Goal: Task Accomplishment & Management: Complete application form

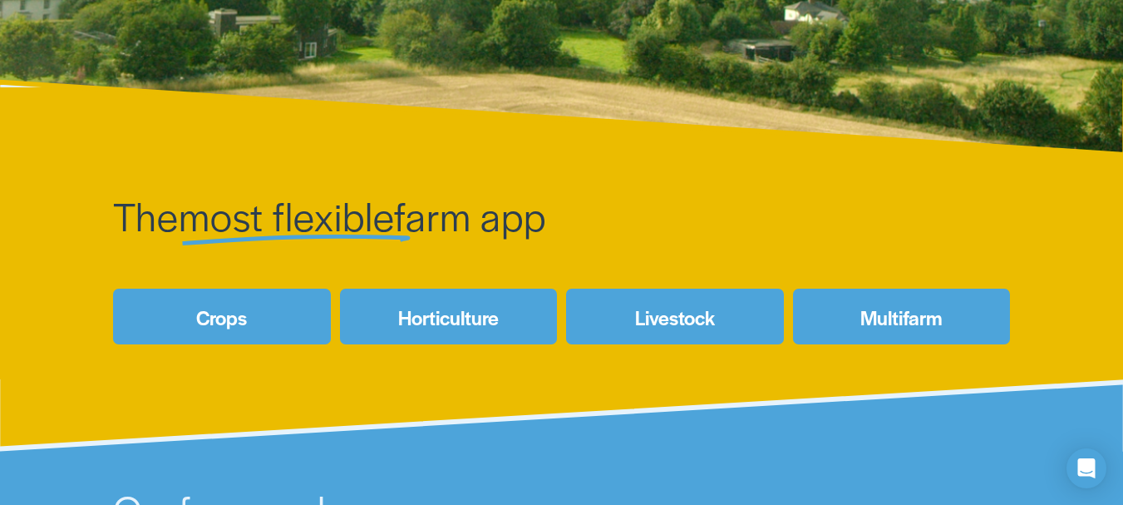
scroll to position [249, 0]
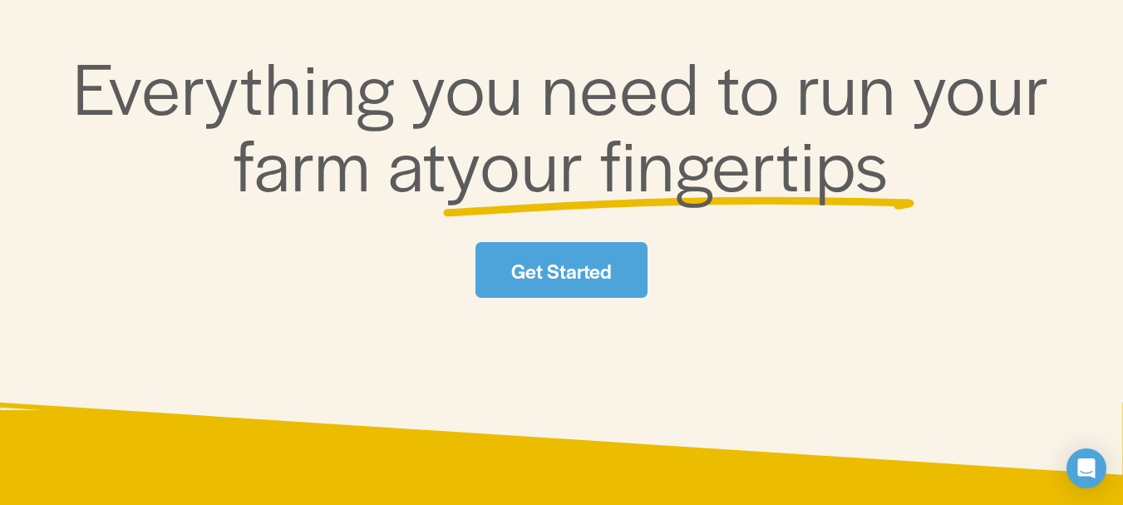
click at [574, 270] on link "Get Started" at bounding box center [562, 270] width 172 height 56
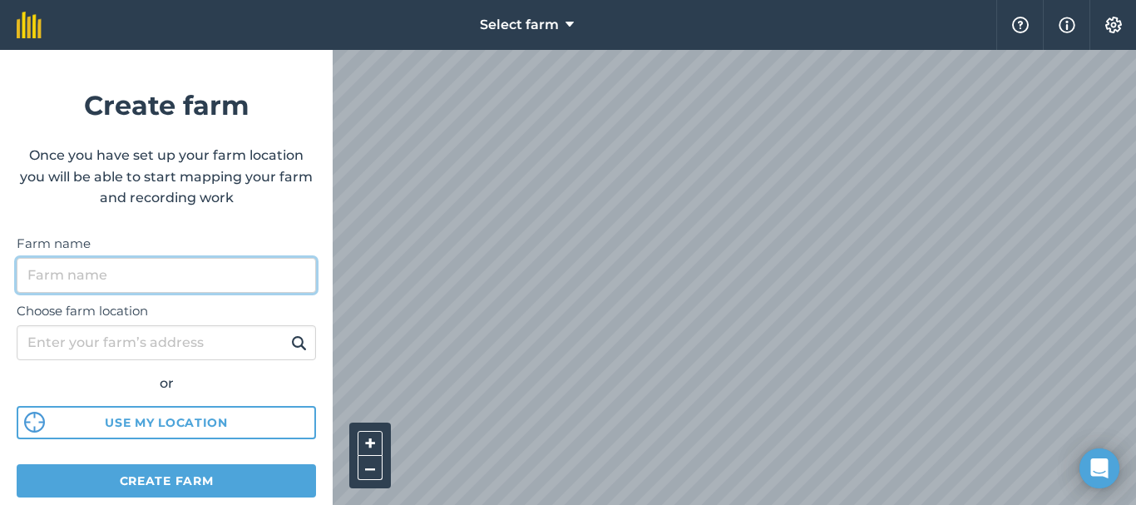
click at [86, 278] on input "Farm name" at bounding box center [166, 275] width 299 height 35
type input "Meerendal Wine Estate"
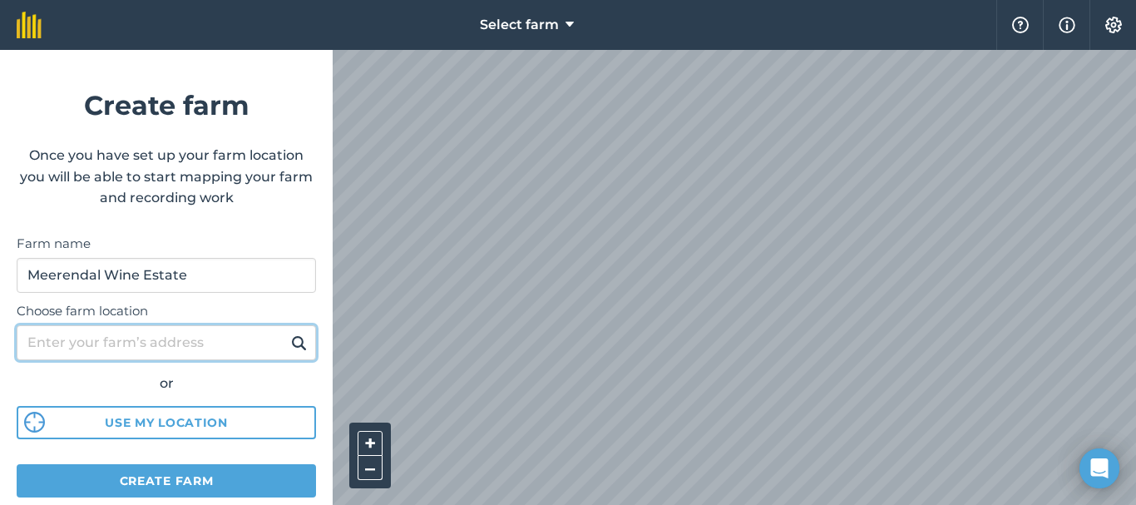
click at [136, 348] on input "Choose farm location" at bounding box center [166, 342] width 299 height 35
click at [291, 344] on img at bounding box center [299, 343] width 16 height 20
click at [291, 339] on img at bounding box center [299, 343] width 16 height 20
click at [130, 343] on input "Choose farm location" at bounding box center [166, 342] width 299 height 35
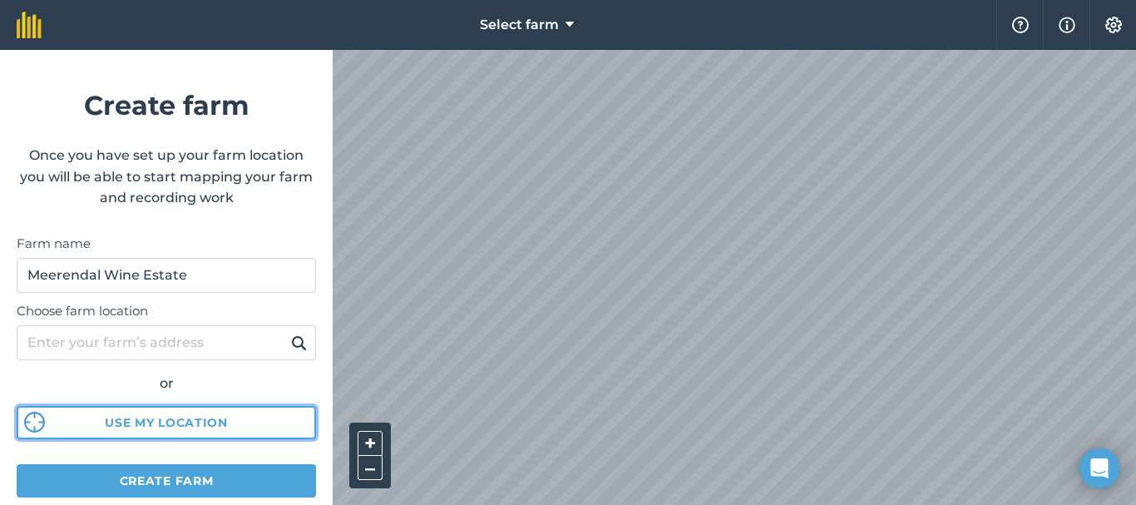
click at [141, 421] on button "Use my location" at bounding box center [166, 422] width 299 height 33
click at [180, 426] on button "Use my location" at bounding box center [166, 422] width 299 height 33
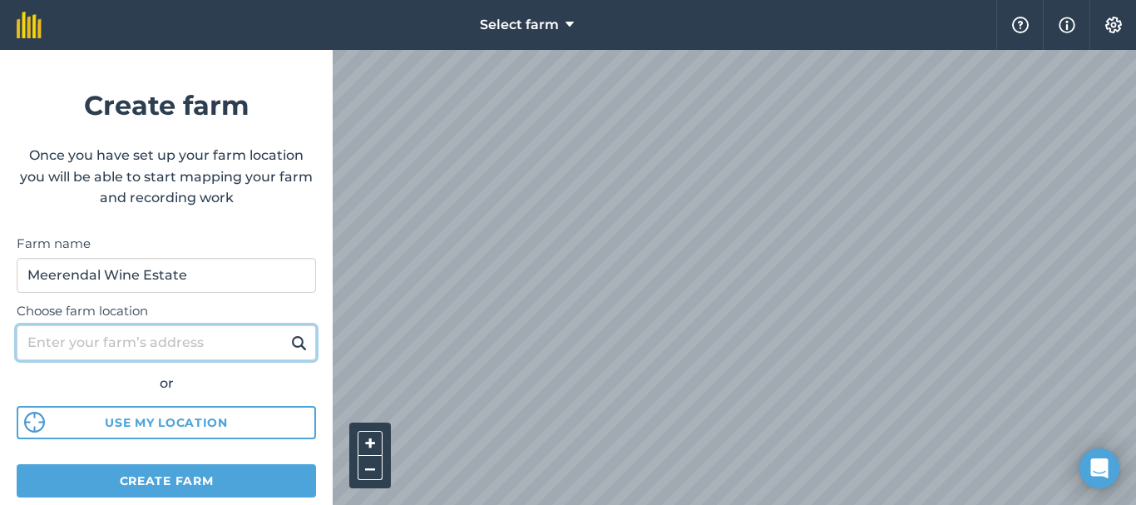
click at [172, 345] on input "Choose farm location" at bounding box center [166, 342] width 299 height 35
click at [291, 343] on img at bounding box center [299, 343] width 16 height 20
click at [136, 342] on input "Choose farm location" at bounding box center [166, 342] width 299 height 35
type input "Vissershok Road, Durbanville"
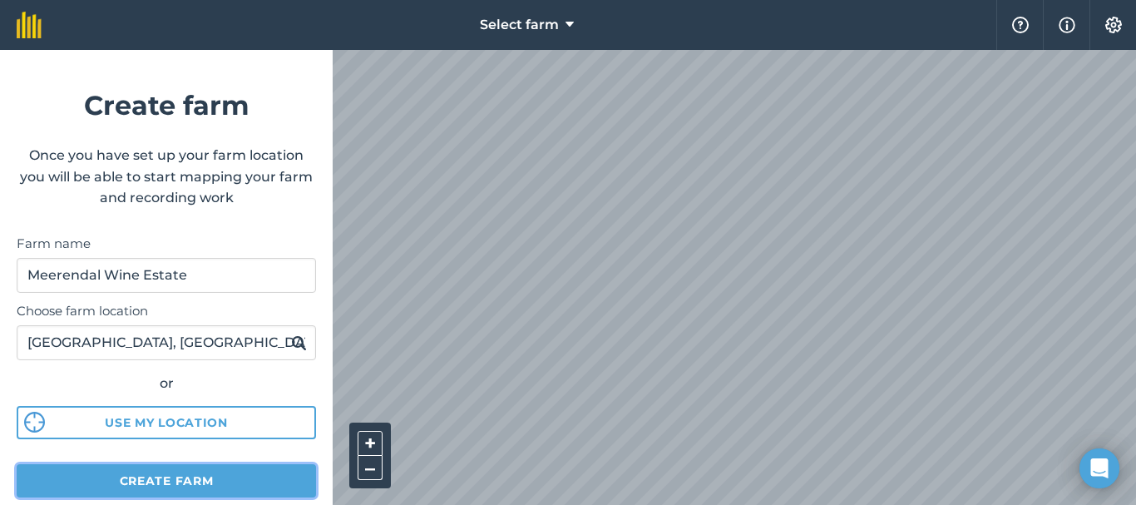
click at [193, 481] on button "Create farm" at bounding box center [166, 480] width 299 height 33
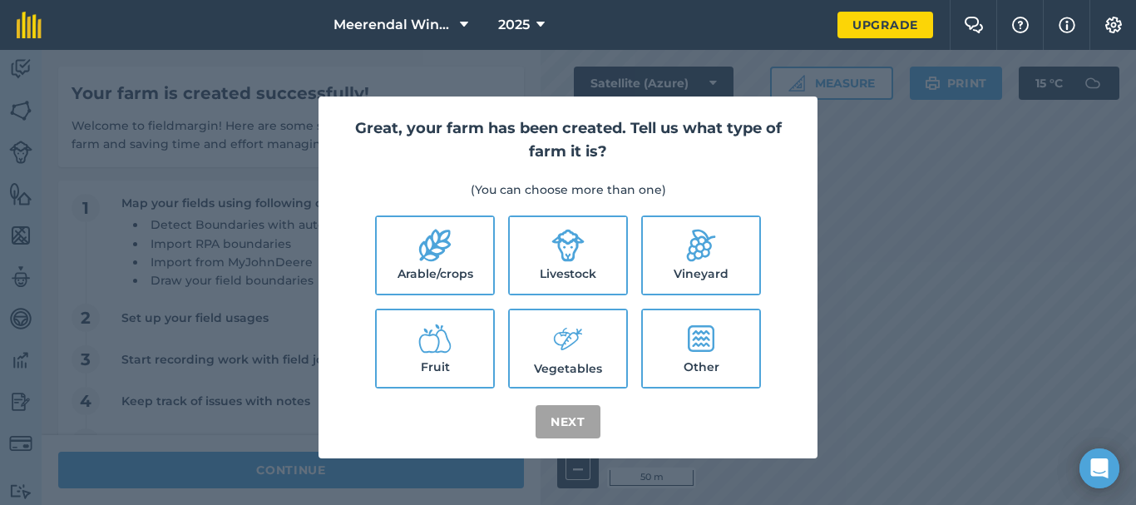
click at [708, 251] on icon at bounding box center [698, 245] width 47 height 47
checkbox input "true"
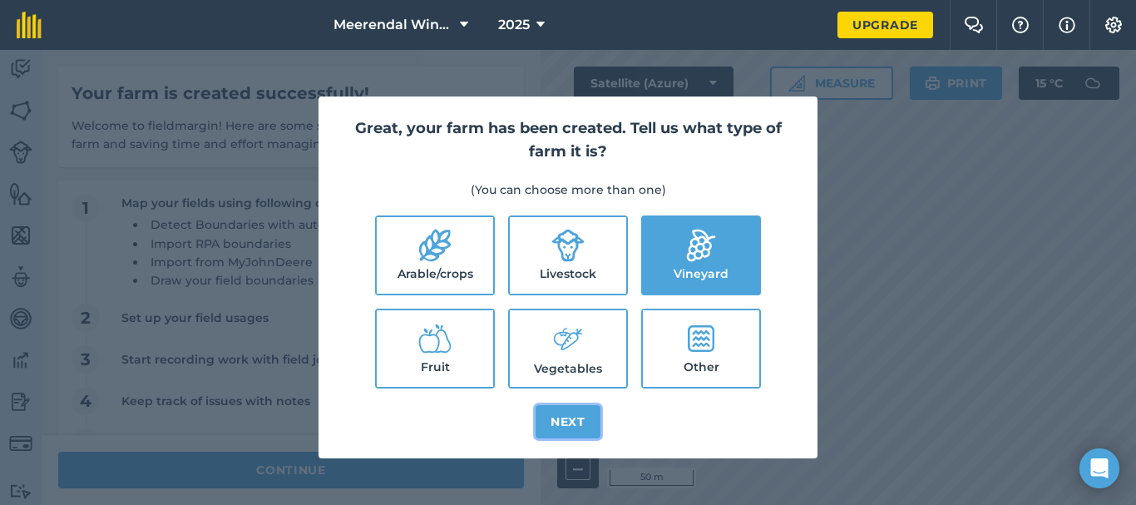
click at [574, 421] on button "Next" at bounding box center [567, 421] width 65 height 33
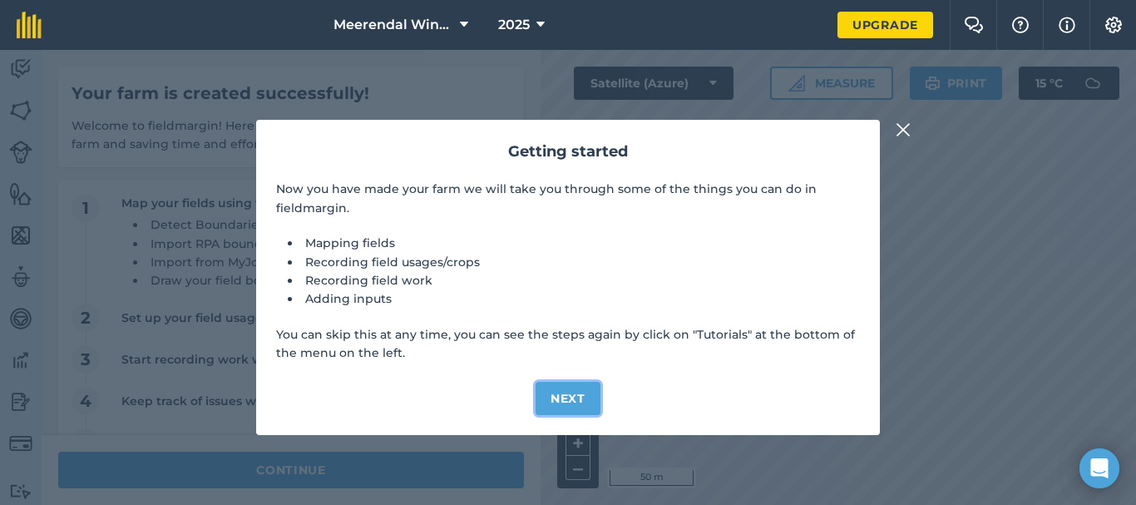
click at [570, 395] on button "Next" at bounding box center [567, 398] width 65 height 33
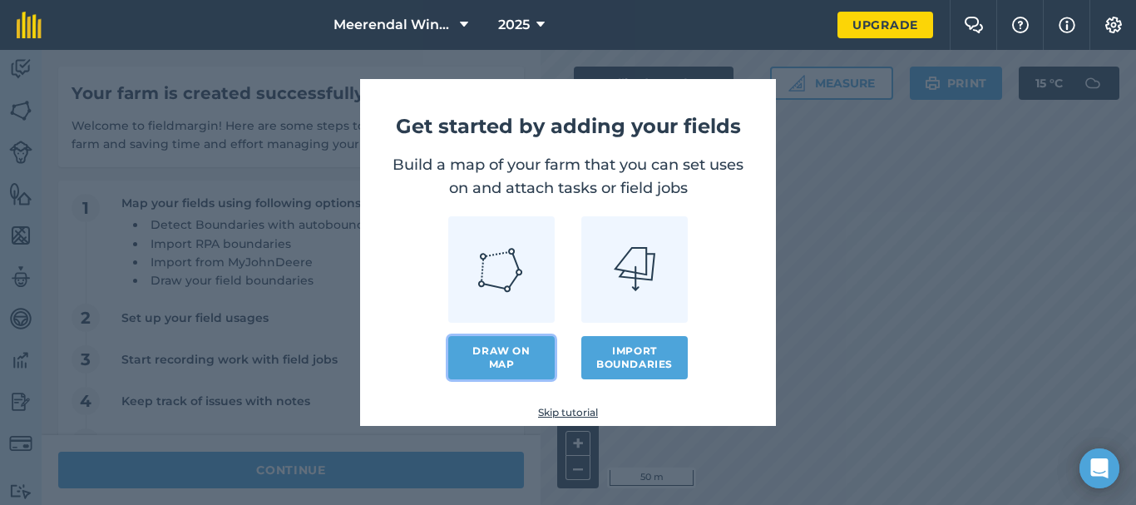
click at [493, 359] on link "Draw on map" at bounding box center [501, 357] width 106 height 43
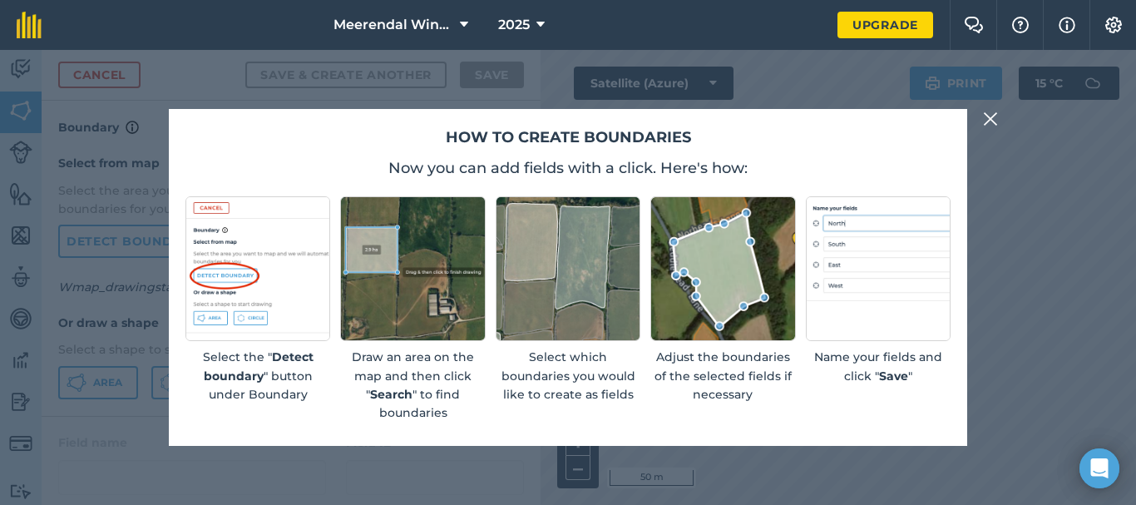
click at [1060, 269] on div "How to create boundaries Now you can add fields with a click. Here's how: Selec…" at bounding box center [568, 277] width 1136 height 455
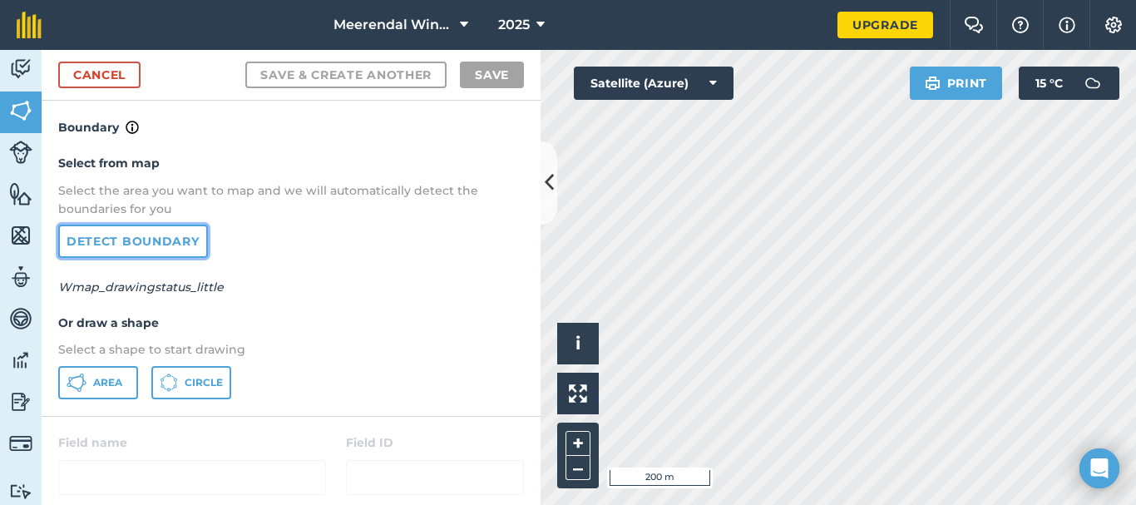
click at [161, 237] on link "Detect boundary" at bounding box center [133, 240] width 150 height 33
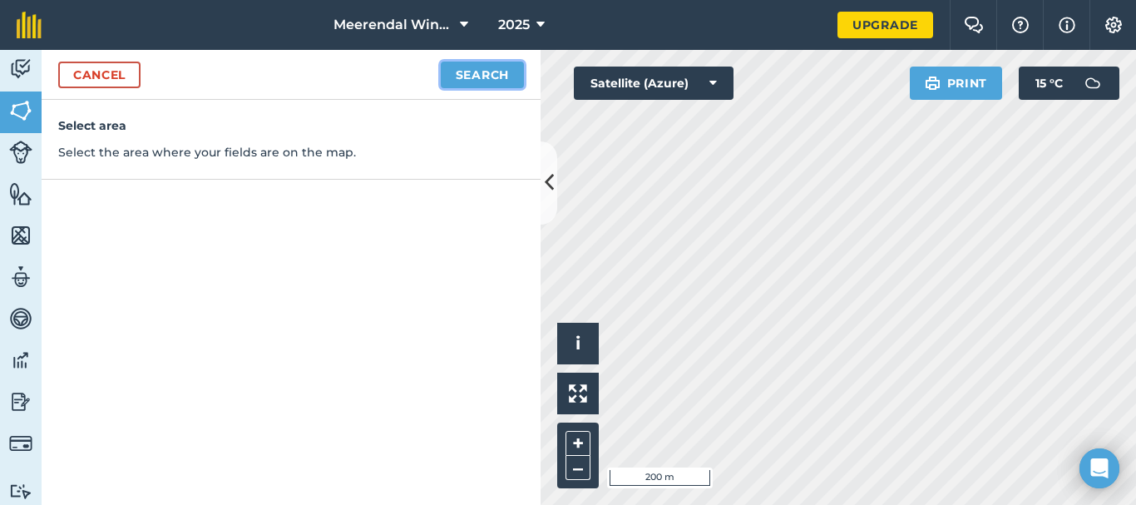
click at [486, 75] on button "Search" at bounding box center [482, 75] width 83 height 27
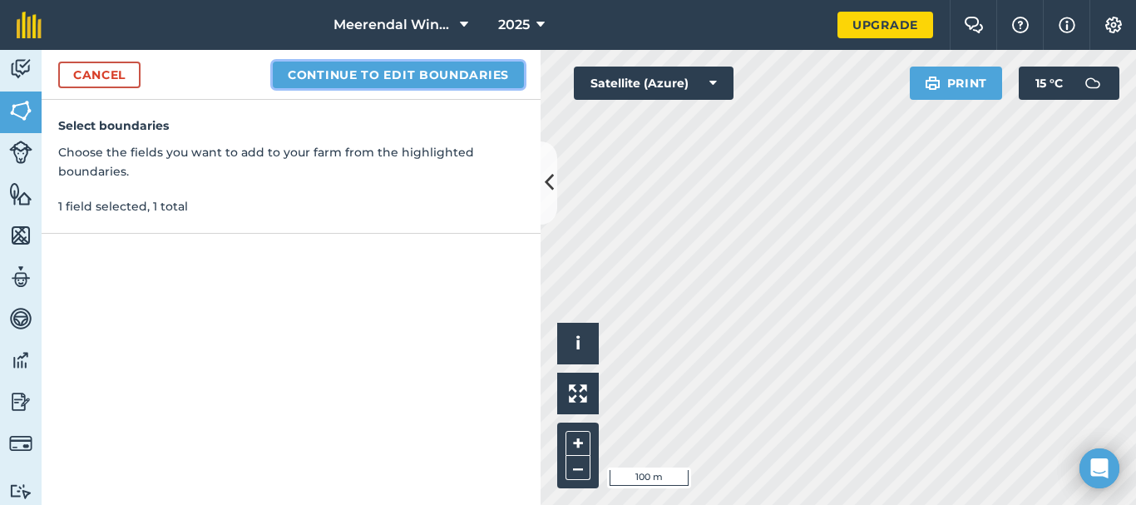
click at [451, 72] on button "Continue to edit boundaries" at bounding box center [398, 75] width 251 height 27
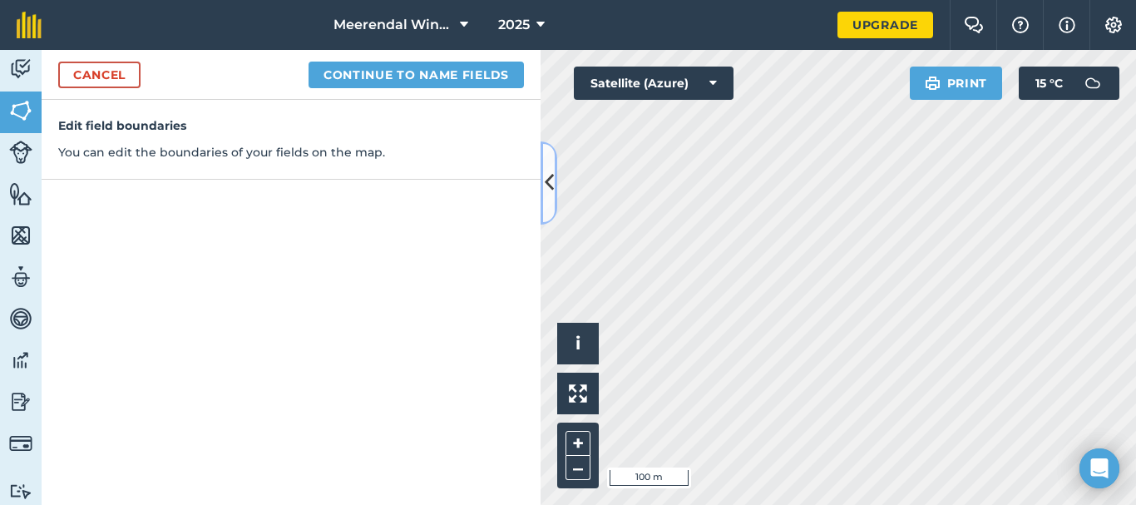
drag, startPoint x: 548, startPoint y: 186, endPoint x: 516, endPoint y: 186, distance: 31.6
click at [516, 186] on div "Cancel Continue to name fields Edit field boundaries You can edit the boundarie…" at bounding box center [291, 277] width 499 height 455
click at [545, 195] on icon at bounding box center [549, 182] width 9 height 29
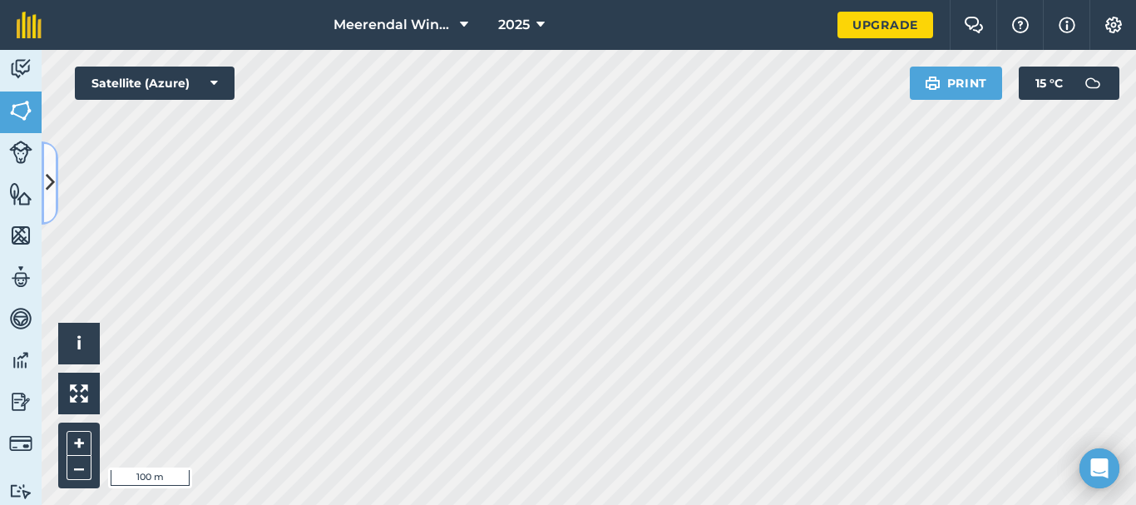
click at [44, 169] on button at bounding box center [50, 182] width 17 height 83
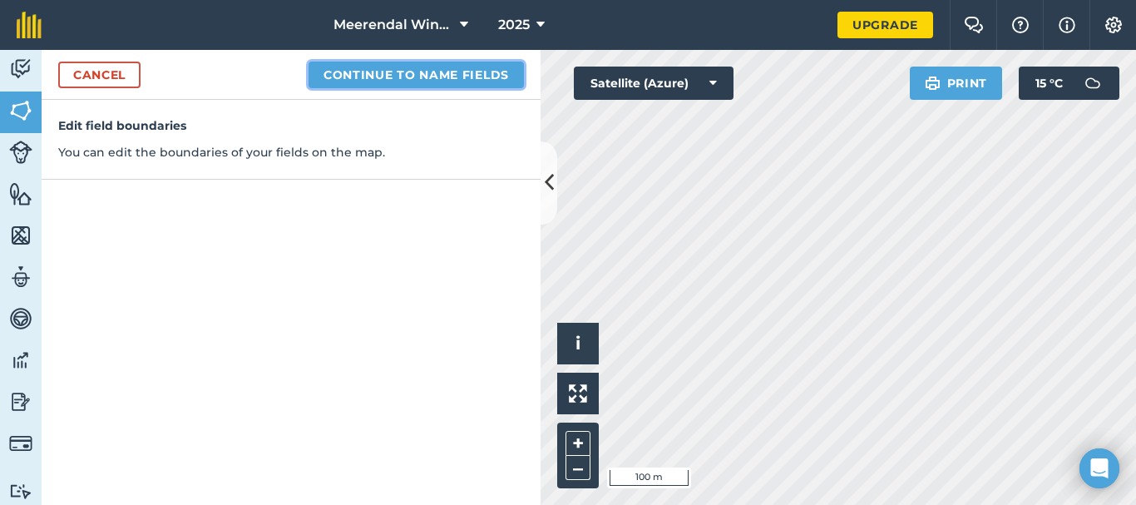
click at [416, 76] on button "Continue to name fields" at bounding box center [415, 75] width 215 height 27
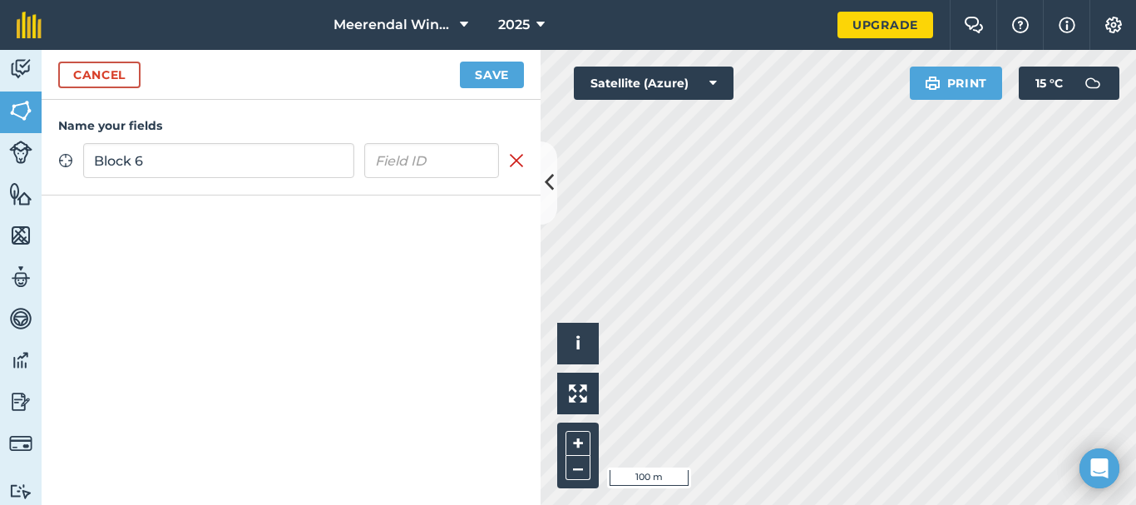
type input "Block 6"
click at [440, 157] on input "text" at bounding box center [432, 160] width 136 height 35
type input "Merlot"
click at [498, 72] on button "Save" at bounding box center [492, 75] width 64 height 27
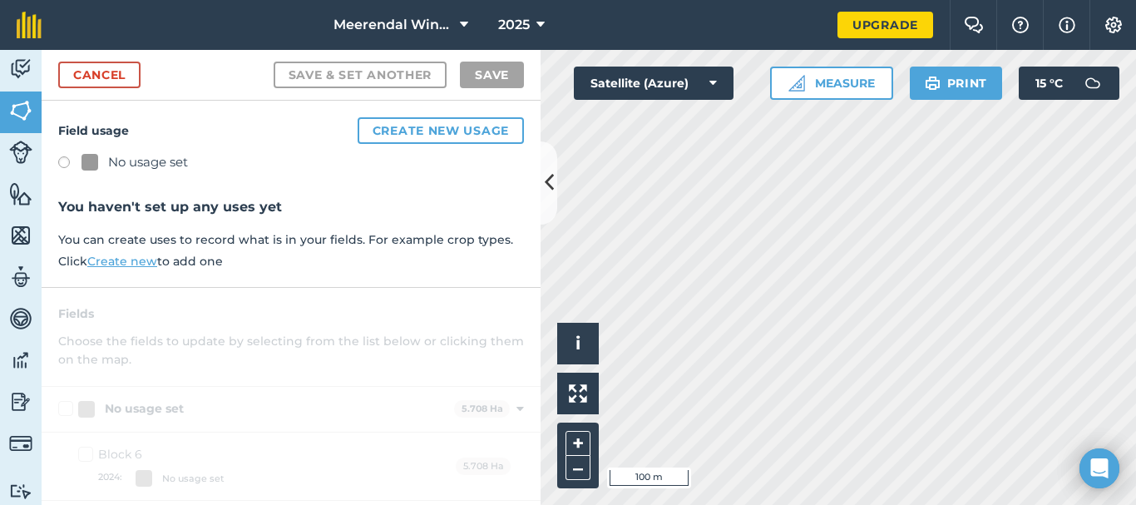
click at [82, 163] on div at bounding box center [89, 162] width 17 height 17
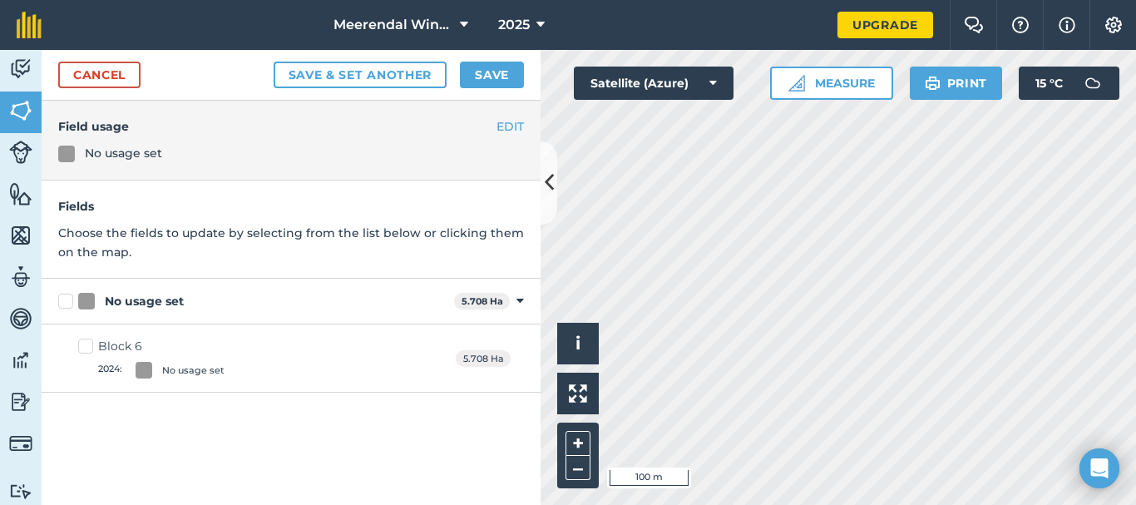
click at [69, 150] on div at bounding box center [66, 153] width 17 height 17
click at [514, 126] on button "EDIT" at bounding box center [509, 126] width 27 height 18
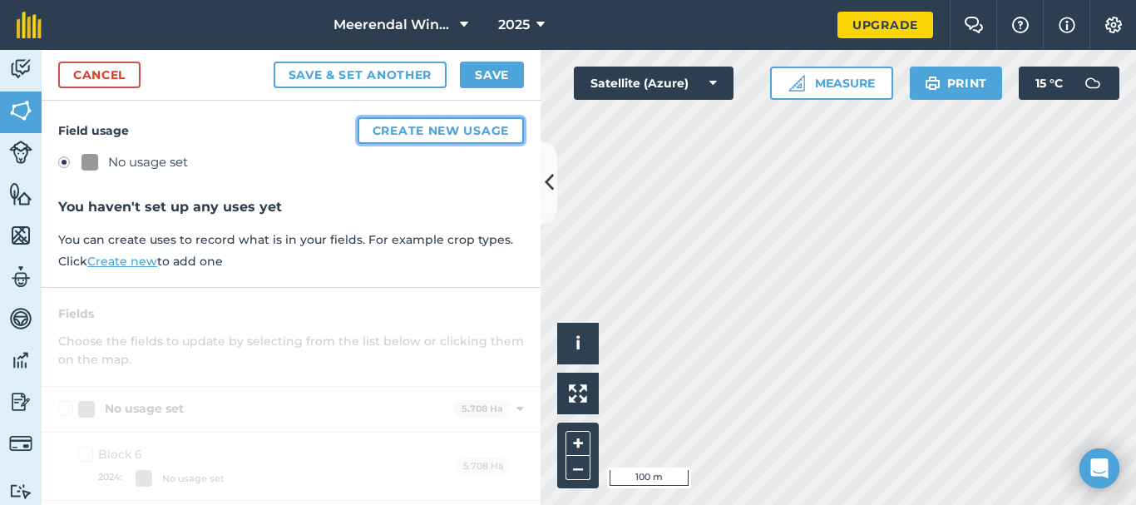
click at [451, 129] on button "Create new usage" at bounding box center [441, 130] width 166 height 27
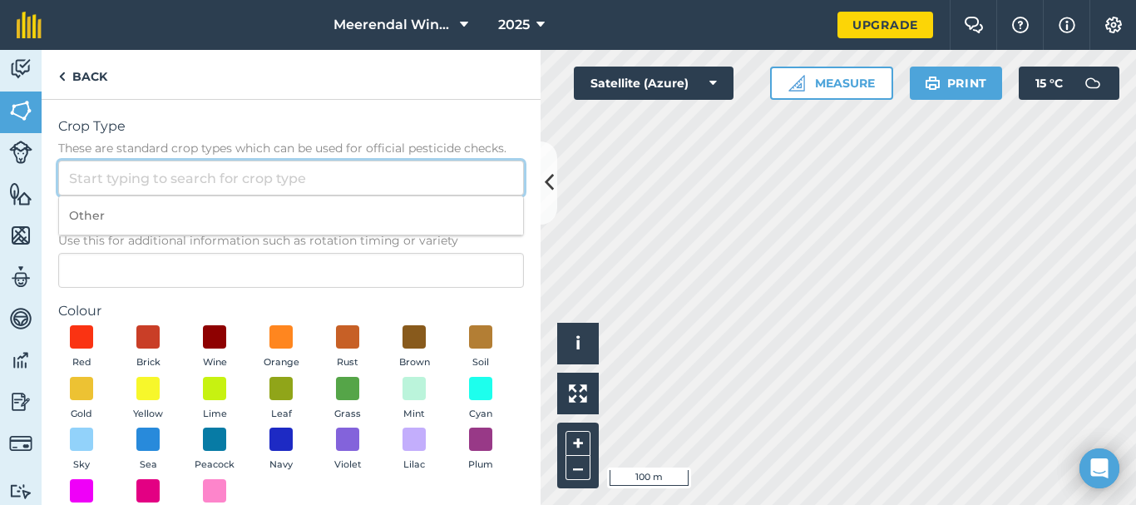
click at [121, 178] on input "Crop Type These are standard crop types which can be used for official pesticid…" at bounding box center [291, 177] width 466 height 35
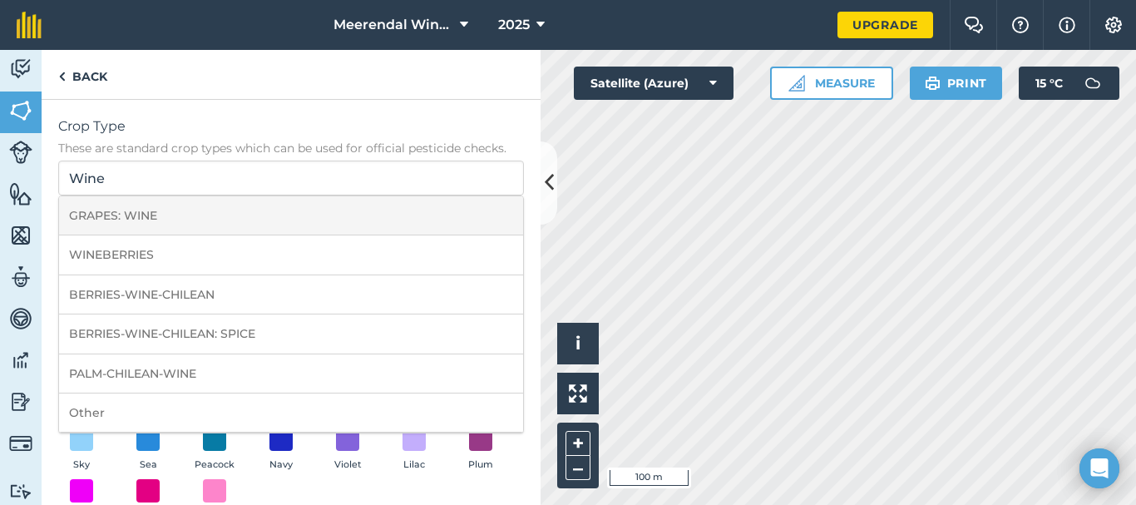
click at [143, 219] on li "GRAPES: WINE" at bounding box center [291, 215] width 464 height 39
type input "GRAPES: WINE"
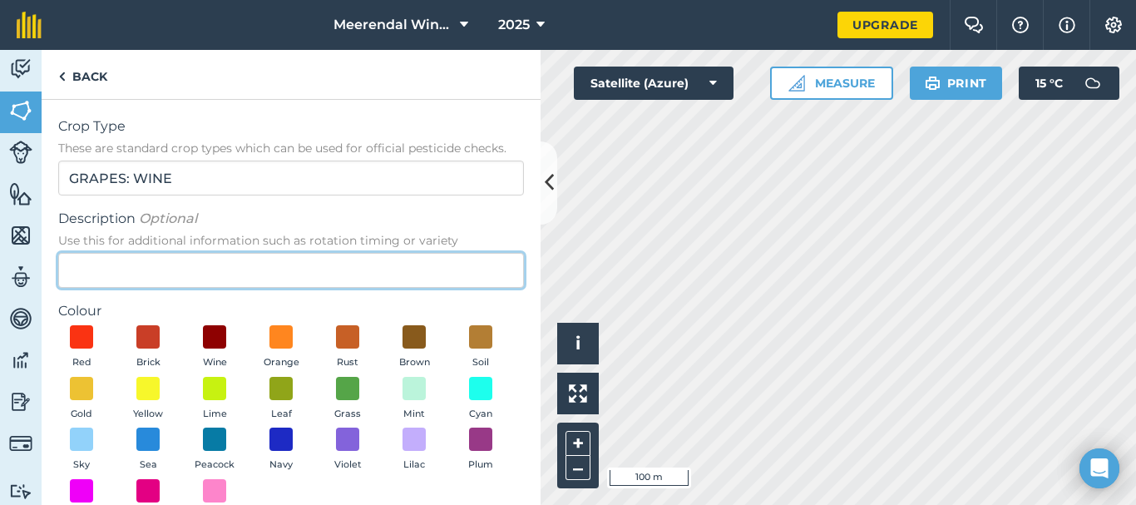
click at [249, 264] on input "Description Optional Use this for additional information such as rotation timin…" at bounding box center [291, 270] width 466 height 35
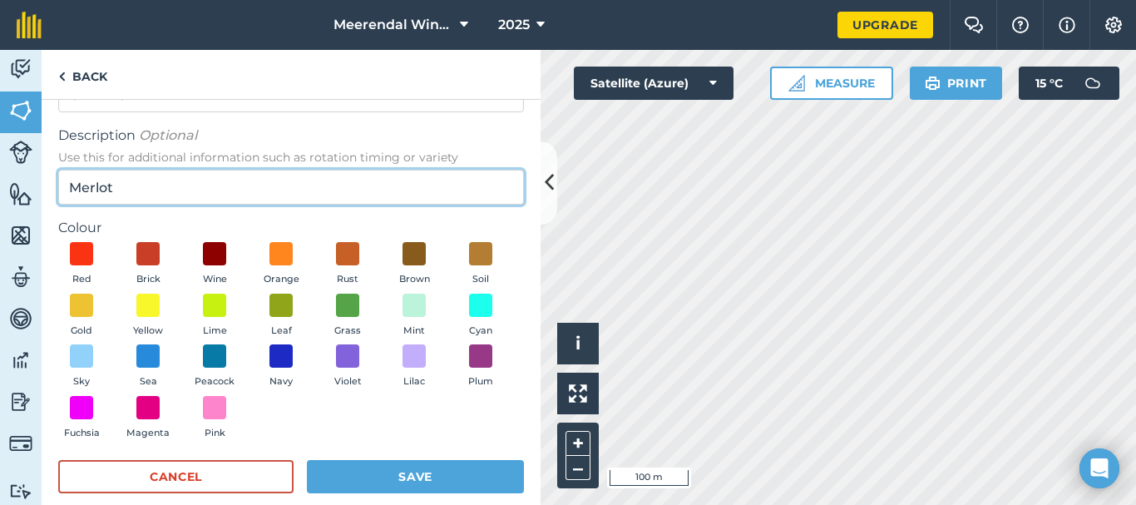
scroll to position [106, 0]
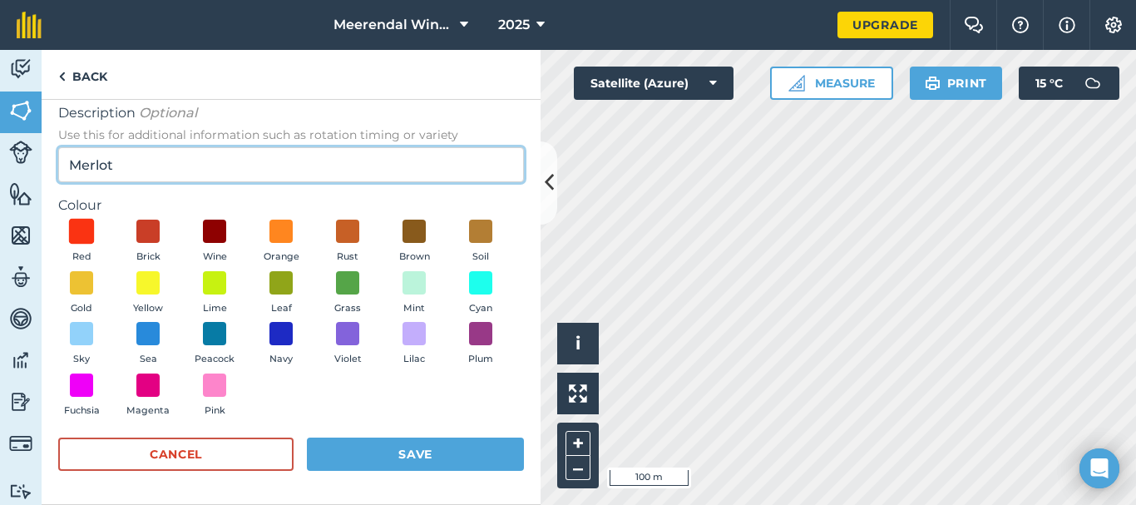
type input "Merlot"
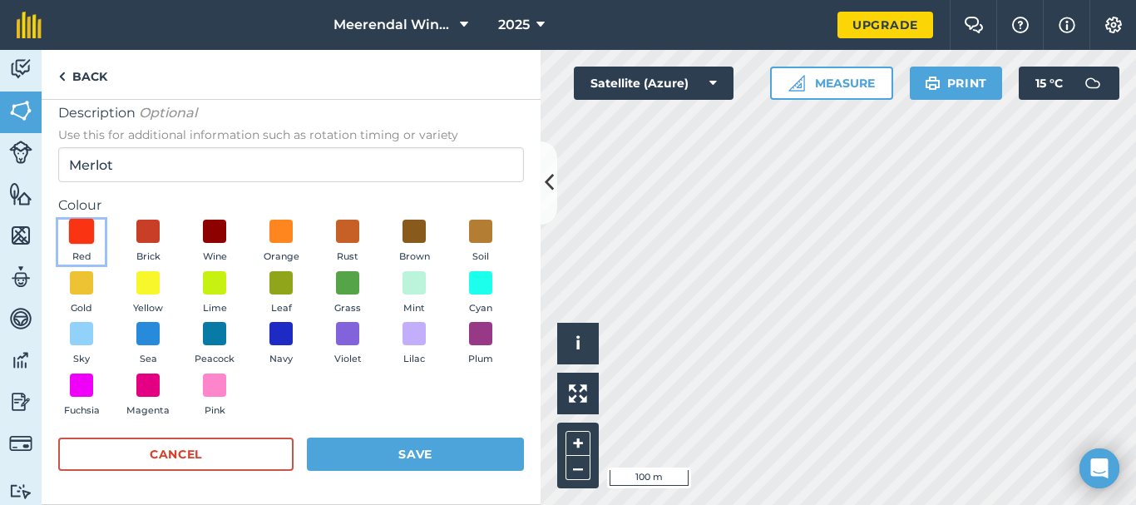
click at [83, 227] on span at bounding box center [82, 232] width 26 height 26
click at [143, 229] on span at bounding box center [149, 232] width 26 height 26
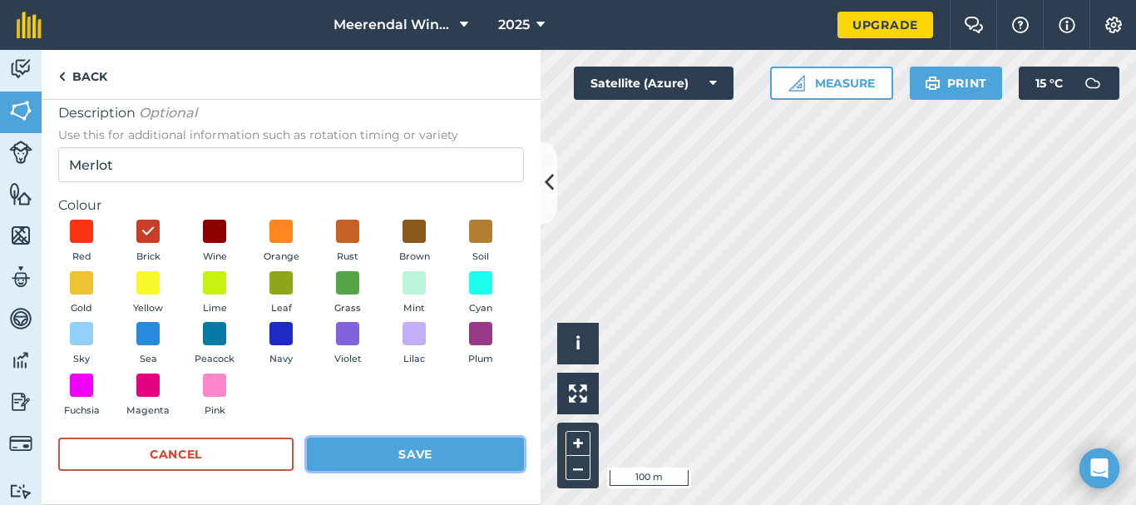
click at [420, 451] on button "Save" at bounding box center [415, 453] width 217 height 33
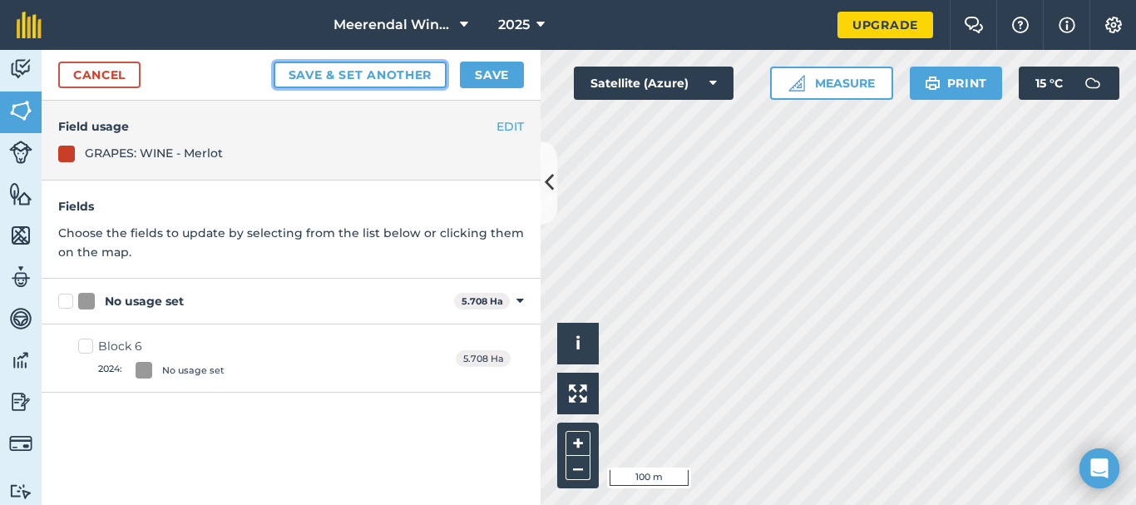
click at [379, 74] on button "Save & set another" at bounding box center [361, 75] width 174 height 27
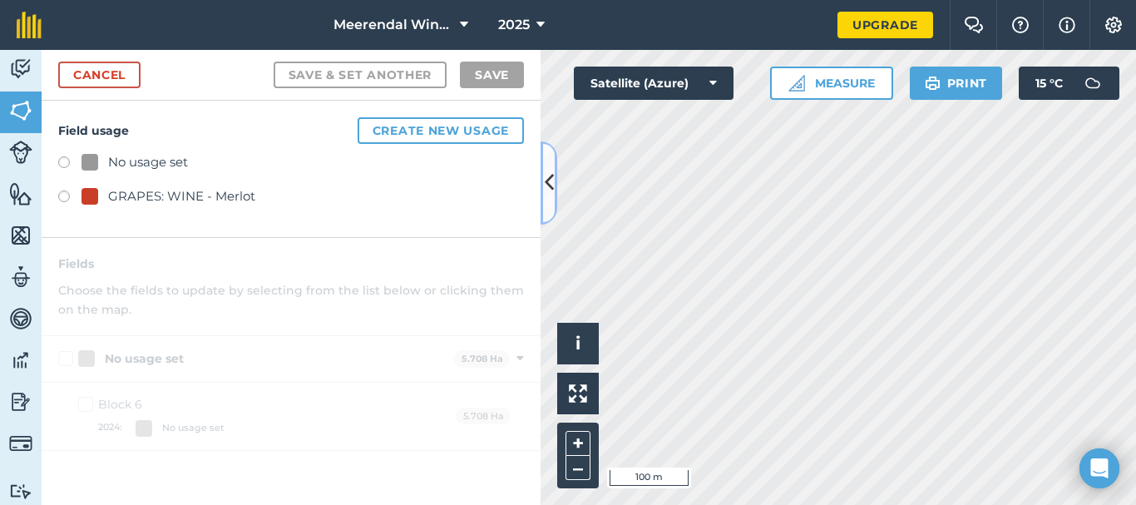
click at [551, 183] on icon at bounding box center [549, 182] width 9 height 29
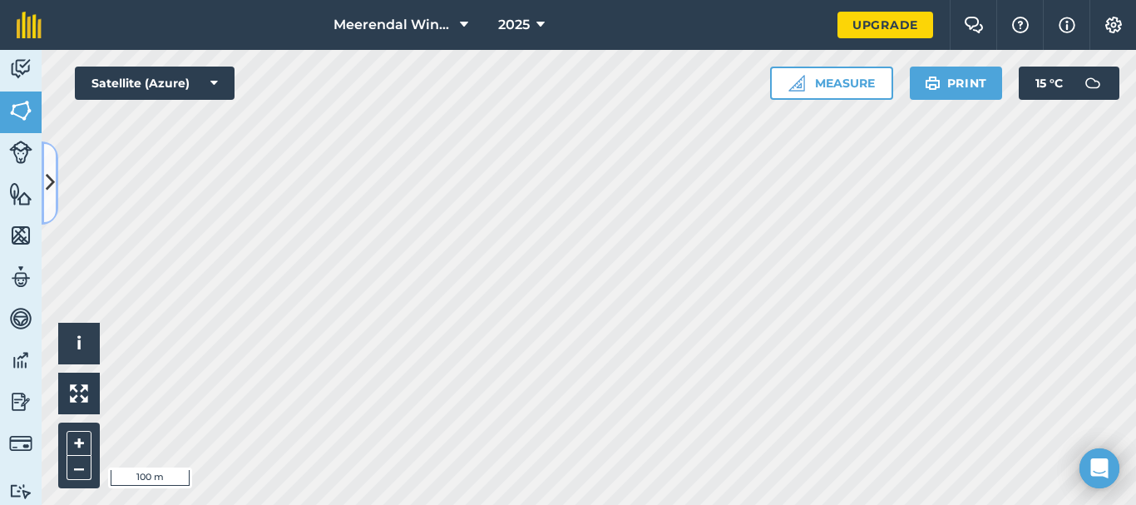
click at [46, 175] on icon at bounding box center [50, 182] width 9 height 29
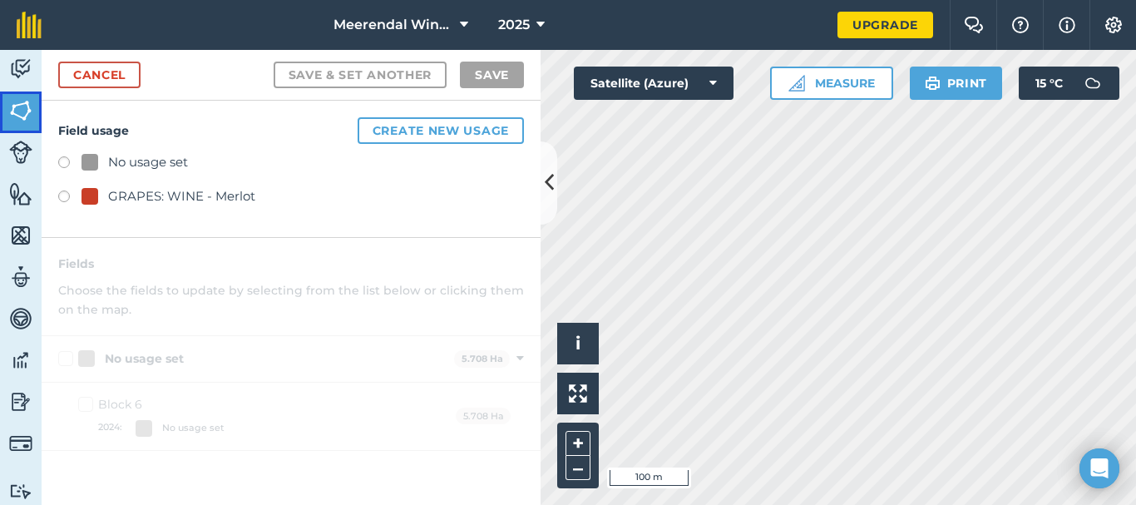
click at [25, 108] on img at bounding box center [20, 110] width 23 height 25
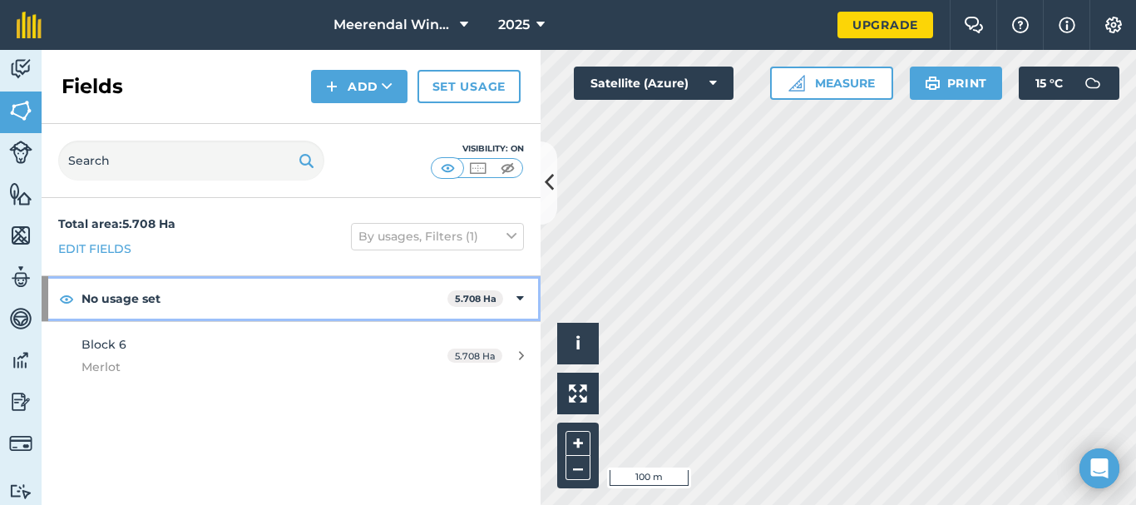
click at [118, 296] on strong "No usage set" at bounding box center [264, 298] width 366 height 45
click at [118, 296] on strong "No usage set" at bounding box center [265, 298] width 369 height 45
click at [522, 296] on icon at bounding box center [519, 298] width 7 height 18
click at [103, 294] on strong "No usage set" at bounding box center [265, 298] width 369 height 45
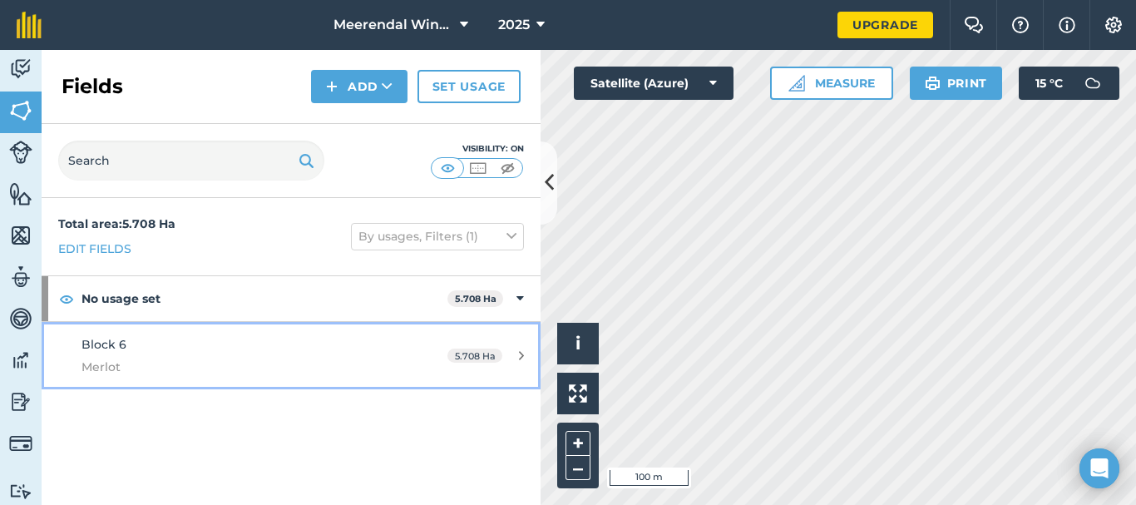
click at [523, 353] on icon at bounding box center [521, 355] width 5 height 12
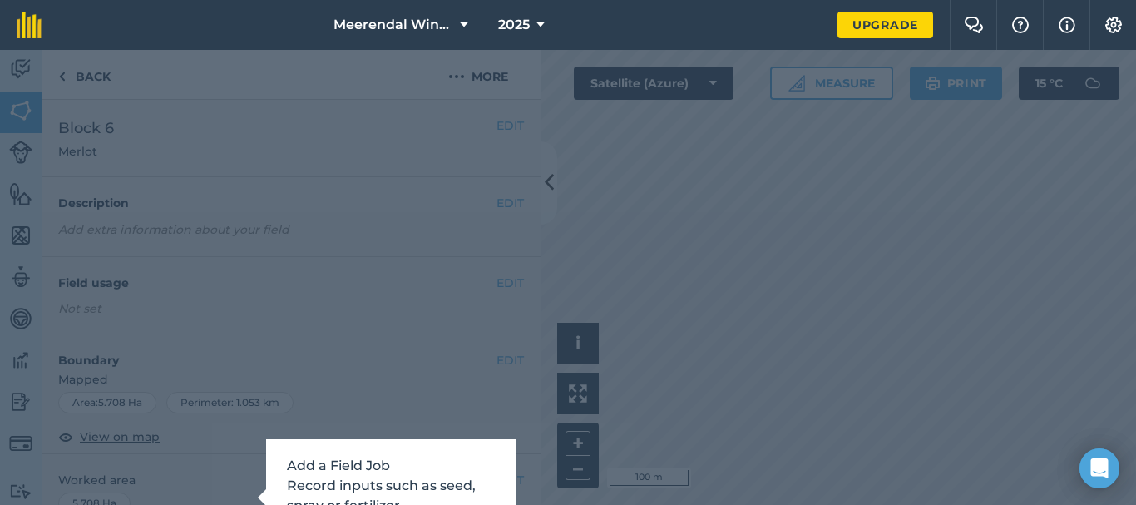
click at [394, 332] on div "Add a Field Job Record inputs such as seed, spray or fertilizer Skip tutorial W…" at bounding box center [568, 277] width 1136 height 455
click at [661, 234] on div "Add a Field Job Record inputs such as seed, spray or fertilizer Skip tutorial W…" at bounding box center [568, 277] width 1136 height 455
click at [286, 165] on div "Add a Field Job Record inputs such as seed, spray or fertilizer Skip tutorial W…" at bounding box center [568, 277] width 1136 height 455
click at [119, 127] on div "Add a Field Job Record inputs such as seed, spray or fertilizer Skip tutorial W…" at bounding box center [568, 277] width 1136 height 455
drag, startPoint x: 816, startPoint y: 183, endPoint x: 764, endPoint y: 182, distance: 51.6
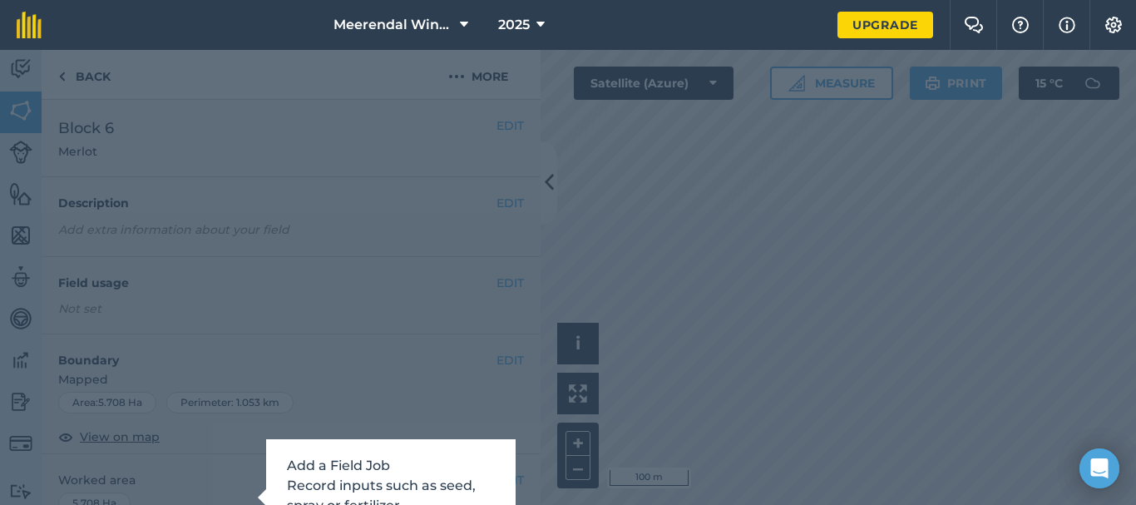
click at [813, 183] on div "Add a Field Job Record inputs such as seed, spray or fertilizer Skip tutorial W…" at bounding box center [568, 277] width 1136 height 455
click at [665, 213] on div "Add a Field Job Record inputs such as seed, spray or fertilizer Skip tutorial W…" at bounding box center [568, 277] width 1136 height 455
click at [663, 218] on div "Add a Field Job Record inputs such as seed, spray or fertilizer Skip tutorial W…" at bounding box center [568, 277] width 1136 height 455
click at [460, 468] on p "Add a Field Job Record inputs such as seed, spray or fertilizer" at bounding box center [391, 486] width 208 height 60
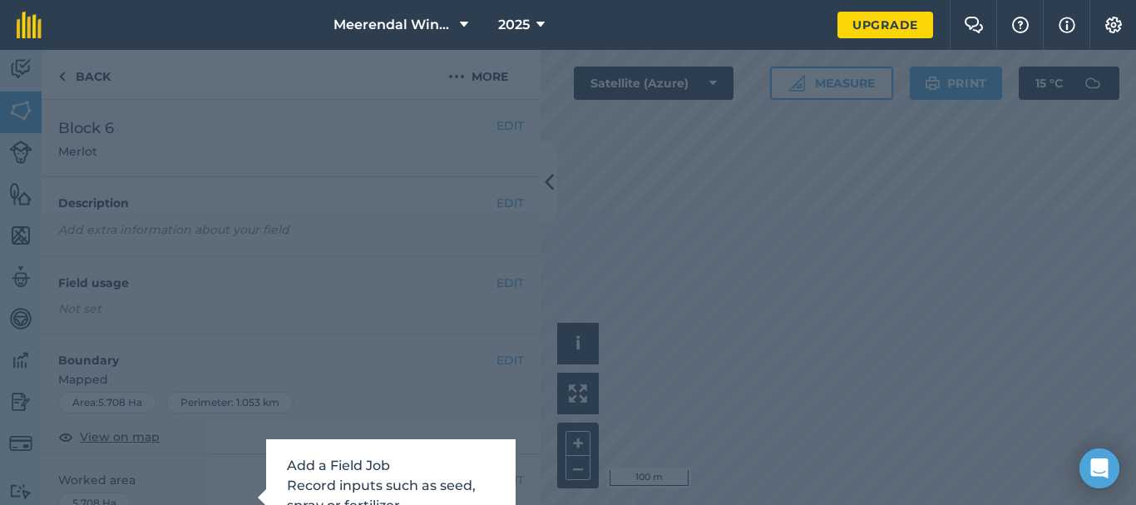
drag, startPoint x: 456, startPoint y: 466, endPoint x: 388, endPoint y: 464, distance: 67.4
click at [451, 466] on p "Add a Field Job Record inputs such as seed, spray or fertilizer" at bounding box center [391, 486] width 208 height 60
click at [193, 446] on div "Add a Field Job Record inputs such as seed, spray or fertilizer Skip tutorial W…" at bounding box center [568, 277] width 1136 height 455
click at [779, 163] on div "Add a Field Job Record inputs such as seed, spray or fertilizer Skip tutorial W…" at bounding box center [568, 277] width 1136 height 455
click at [541, 21] on icon at bounding box center [540, 25] width 8 height 20
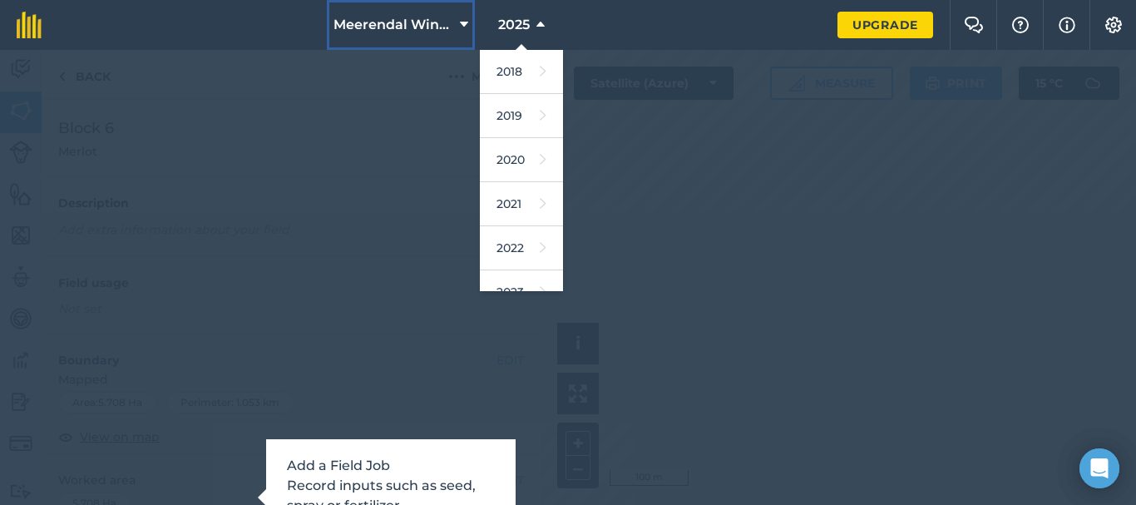
click at [447, 22] on span "Meerendal Wine Estate" at bounding box center [393, 25] width 120 height 20
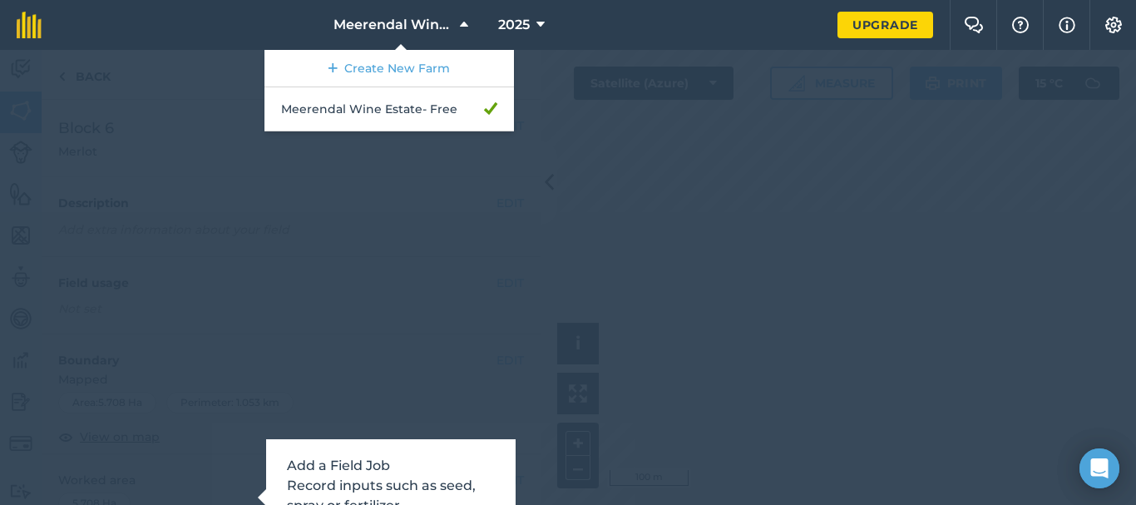
click at [696, 190] on div "Add a Field Job Record inputs such as seed, spray or fertilizer Skip tutorial W…" at bounding box center [568, 277] width 1136 height 455
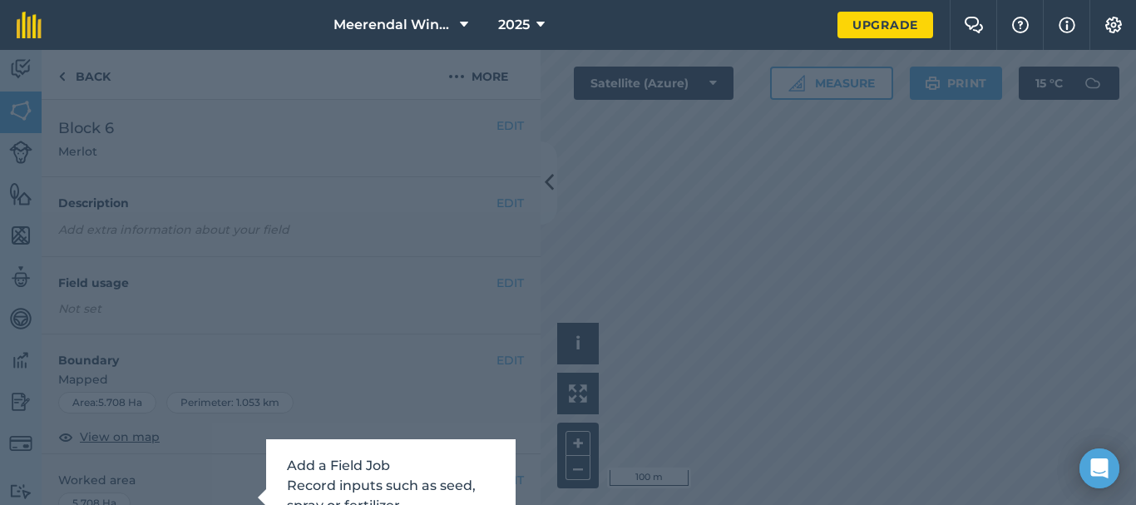
click at [215, 469] on div "Add a Field Job Record inputs such as seed, spray or fertilizer Skip tutorial W…" at bounding box center [568, 277] width 1136 height 455
click at [215, 468] on div "Add a Field Job Record inputs such as seed, spray or fertilizer Skip tutorial W…" at bounding box center [568, 277] width 1136 height 455
click at [396, 410] on div "Add a Field Job Record inputs such as seed, spray or fertilizer Skip tutorial W…" at bounding box center [568, 277] width 1136 height 455
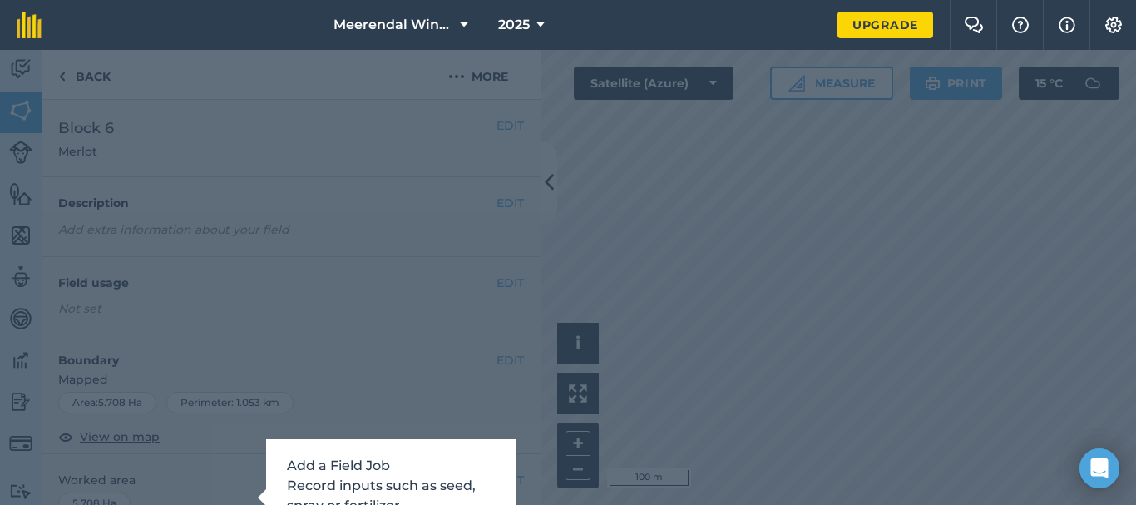
click at [501, 477] on div "Add a Field Job Record inputs such as seed, spray or fertilizer Skip tutorial W…" at bounding box center [390, 501] width 249 height 125
click at [471, 174] on div "Add a Field Job Record inputs such as seed, spray or fertilizer Skip tutorial W…" at bounding box center [568, 277] width 1136 height 455
click at [466, 173] on div "Add a Field Job Record inputs such as seed, spray or fertilizer Skip tutorial W…" at bounding box center [568, 277] width 1136 height 455
click at [506, 26] on span "2025" at bounding box center [514, 25] width 32 height 20
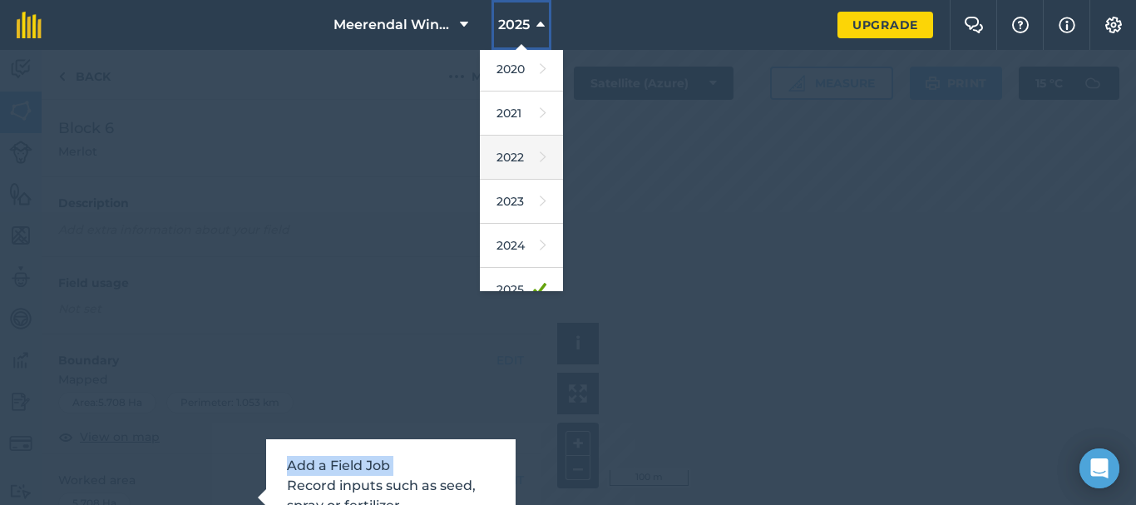
scroll to position [200, 0]
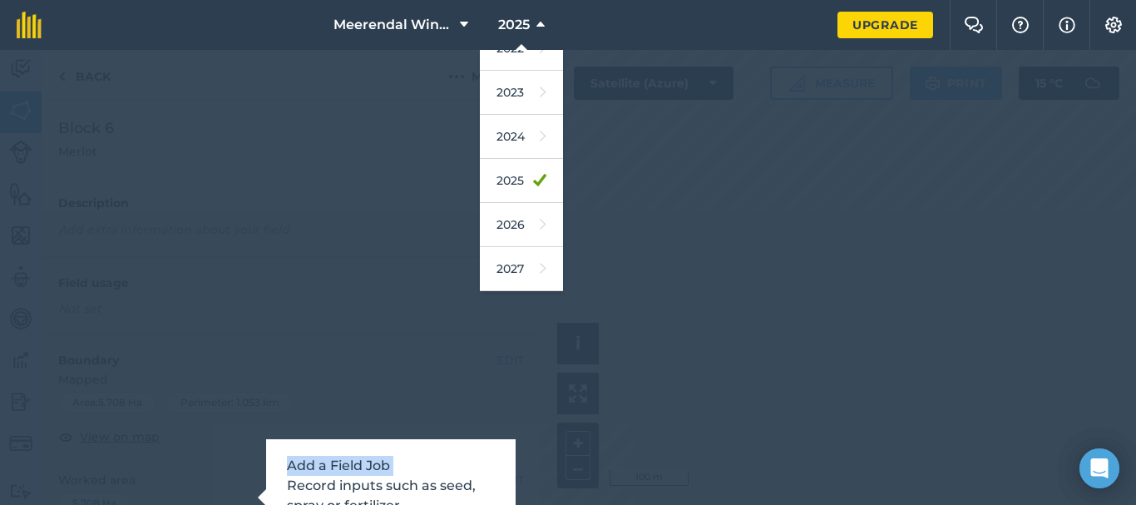
click at [698, 198] on div "Add a Field Job Record inputs such as seed, spray or fertilizer Skip tutorial W…" at bounding box center [568, 277] width 1136 height 455
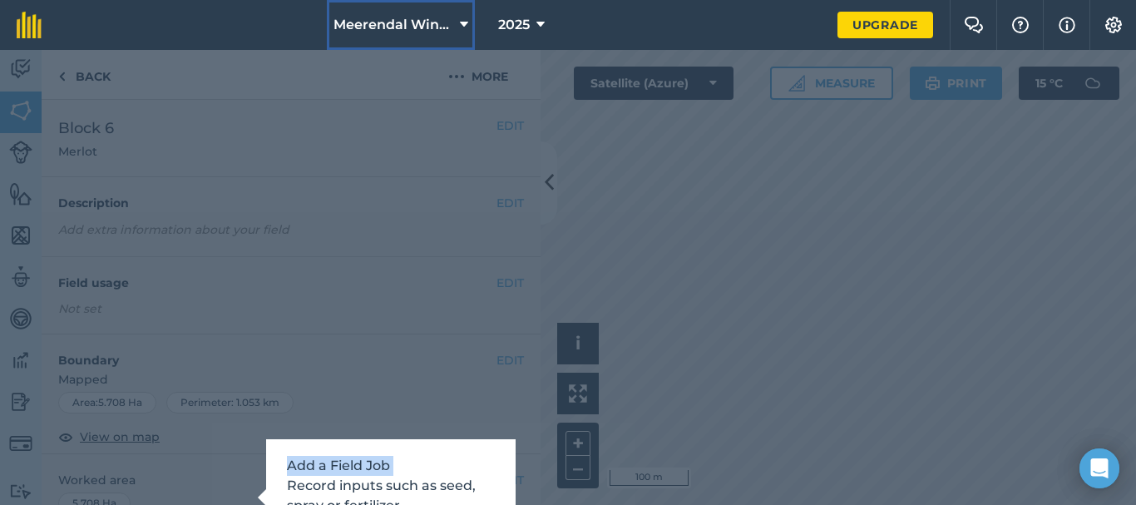
click at [409, 32] on span "Meerendal Wine Estate" at bounding box center [393, 25] width 120 height 20
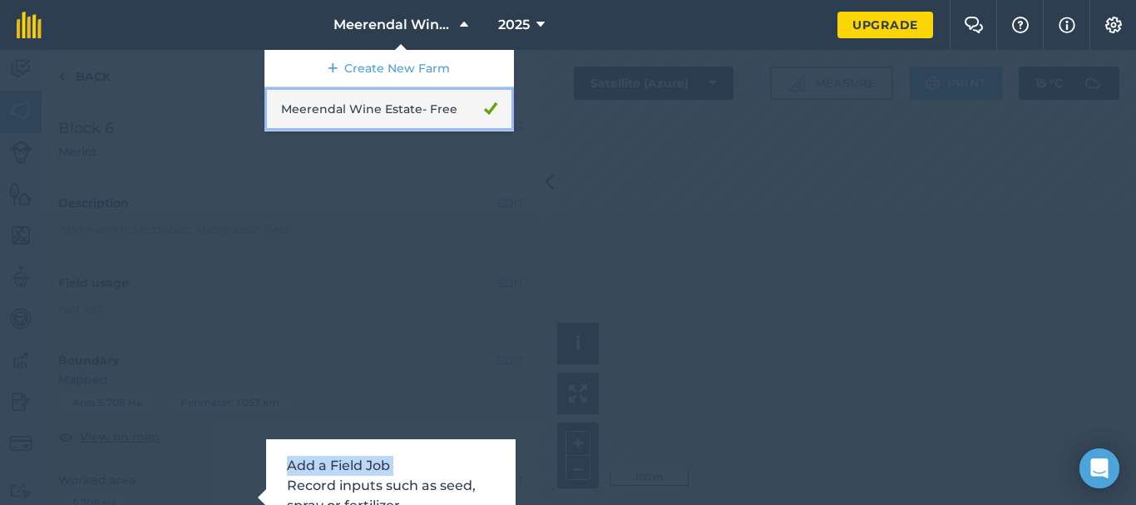
click at [392, 109] on link "Meerendal Wine Estate - Free" at bounding box center [388, 109] width 249 height 44
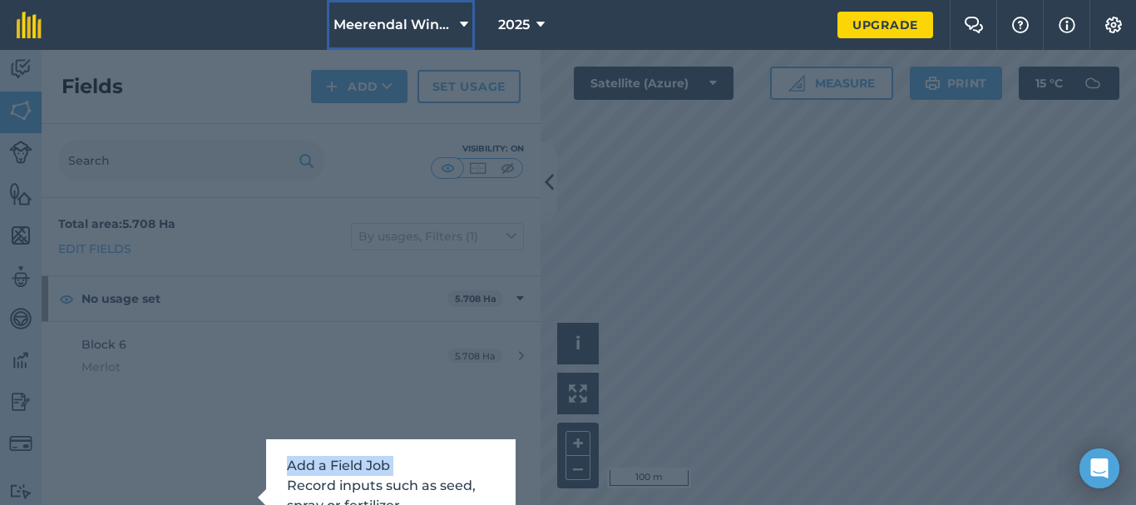
click at [419, 34] on span "Meerendal Wine Estate" at bounding box center [393, 25] width 120 height 20
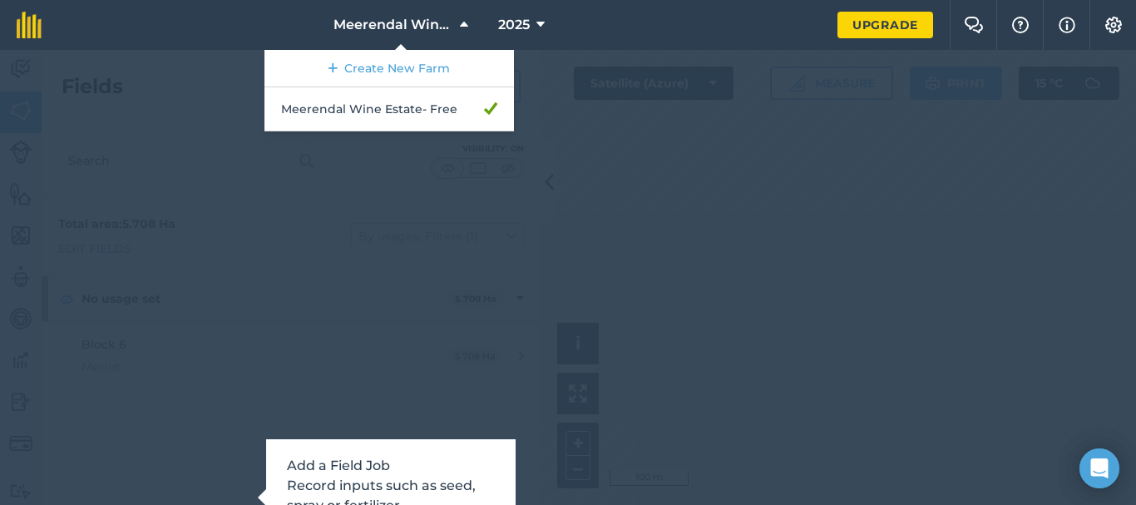
drag, startPoint x: 69, startPoint y: 81, endPoint x: 77, endPoint y: 79, distance: 8.5
click at [72, 81] on div "Add a Field Job Record inputs such as seed, spray or fertilizer Skip tutorial W…" at bounding box center [568, 277] width 1136 height 455
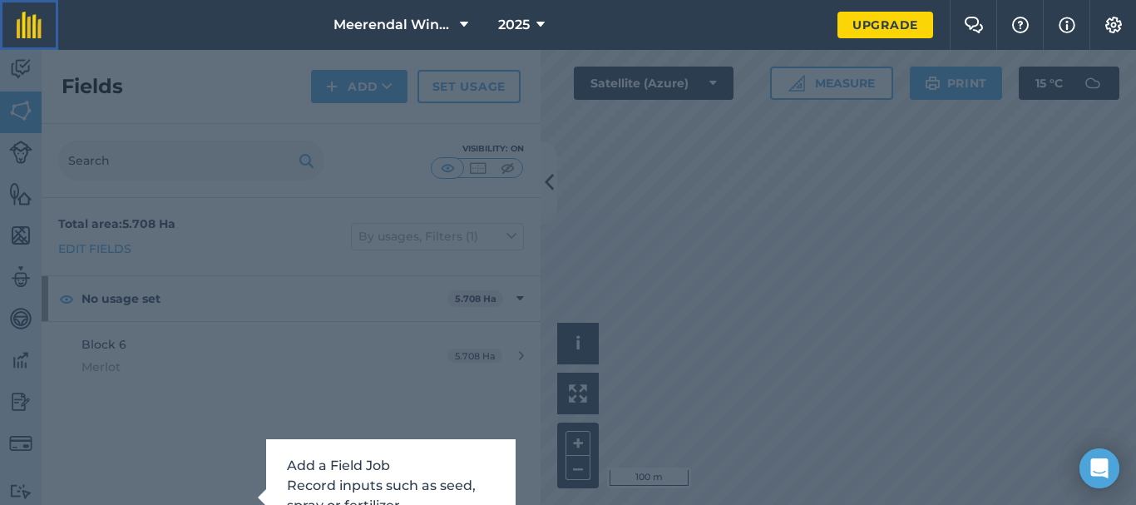
click at [24, 20] on img at bounding box center [29, 25] width 25 height 27
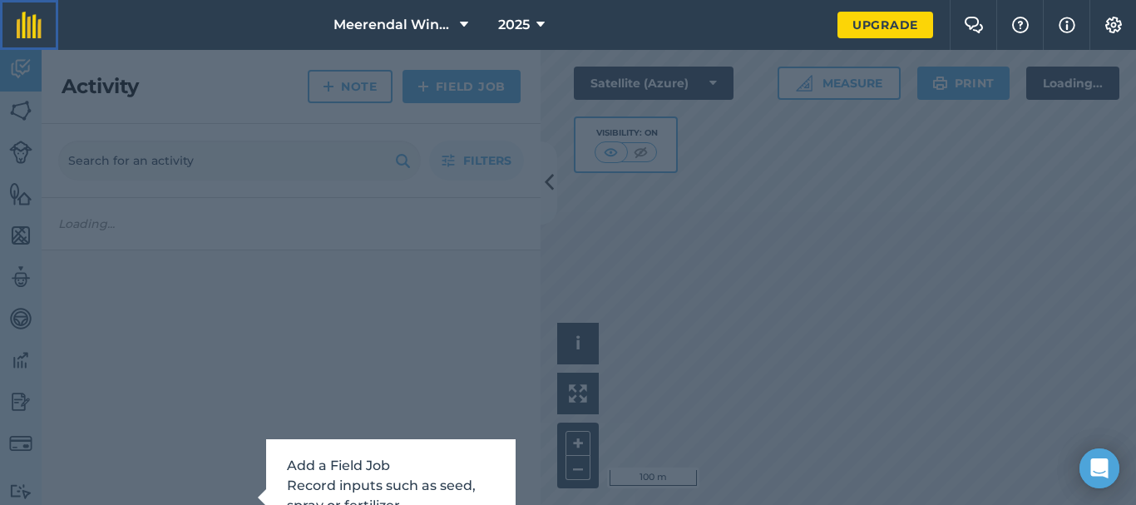
click at [24, 20] on img at bounding box center [29, 25] width 25 height 27
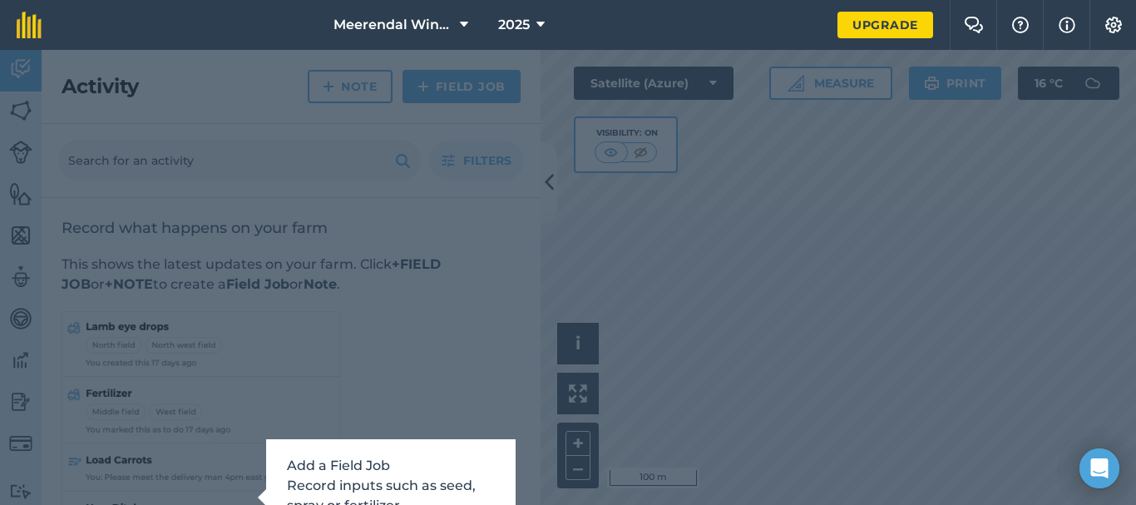
click at [202, 492] on div "Add a Field Job Record inputs such as seed, spray or fertilizer Skip tutorial W…" at bounding box center [568, 277] width 1136 height 455
click at [201, 492] on div "Add a Field Job Record inputs such as seed, spray or fertilizer Skip tutorial W…" at bounding box center [568, 277] width 1136 height 455
drag, startPoint x: 258, startPoint y: 496, endPoint x: 245, endPoint y: 484, distance: 17.6
click at [243, 485] on div "Add a Field Job Record inputs such as seed, spray or fertilizer Skip tutorial W…" at bounding box center [568, 277] width 1136 height 455
drag, startPoint x: 353, startPoint y: 480, endPoint x: 368, endPoint y: 392, distance: 89.4
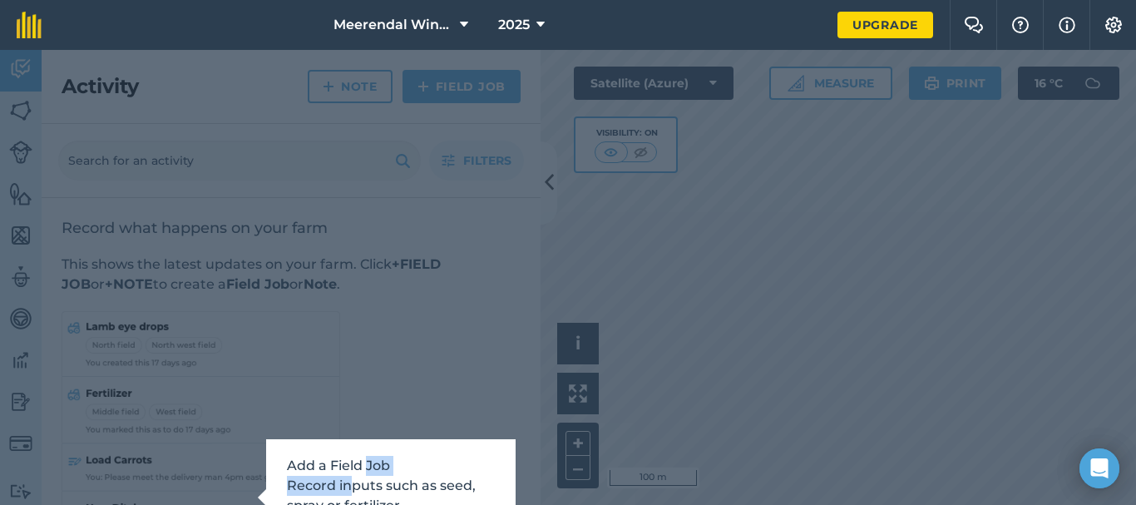
click at [368, 392] on div "Add a Field Job Record inputs such as seed, spray or fertilizer Skip tutorial W…" at bounding box center [568, 277] width 1136 height 455
